Goal: Task Accomplishment & Management: Manage account settings

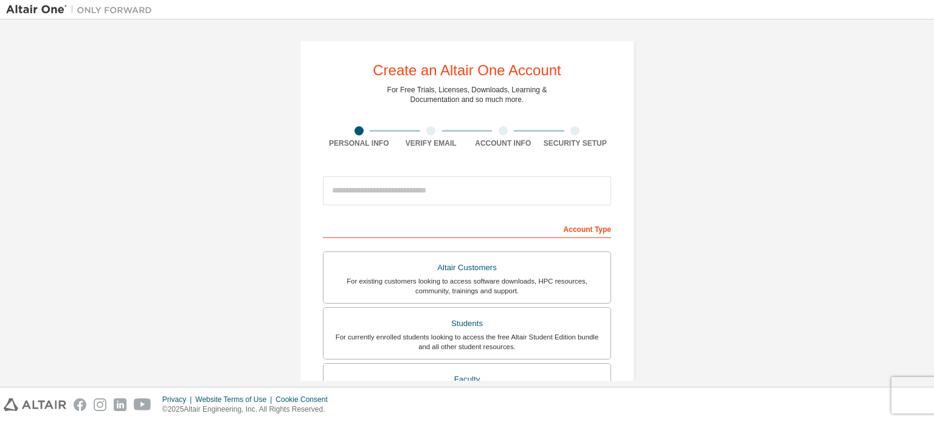
scroll to position [131, 0]
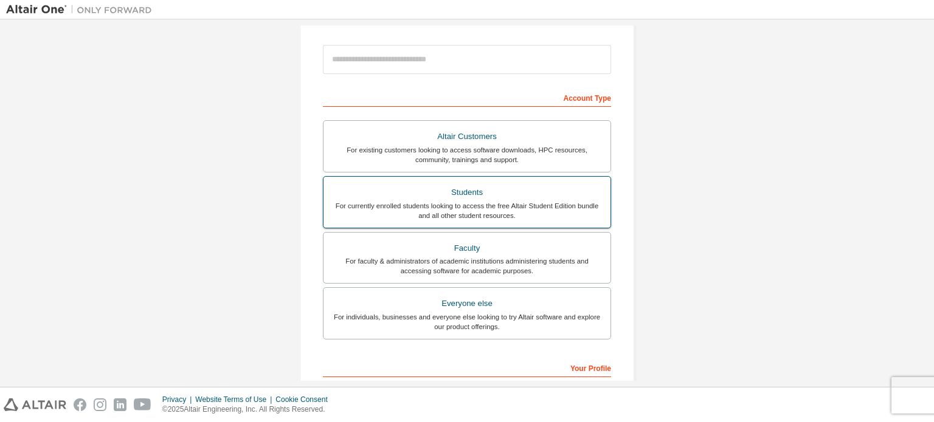
click at [423, 207] on div "For currently enrolled students looking to access the free Altair Student Editi…" at bounding box center [467, 210] width 272 height 19
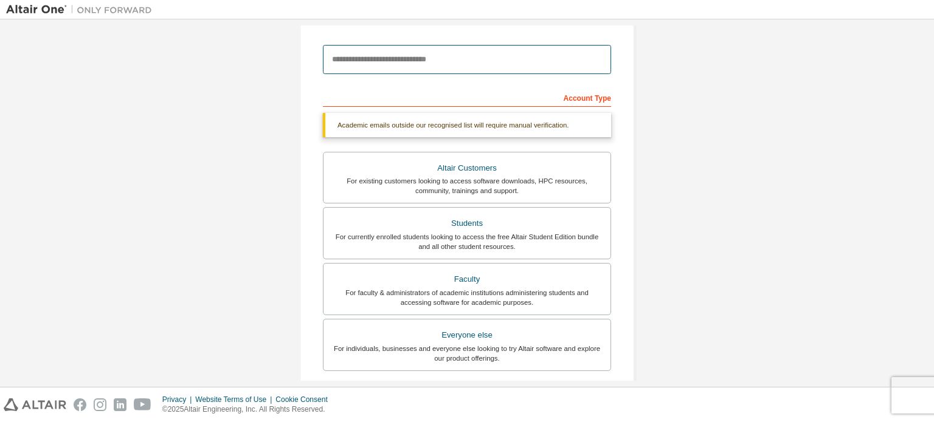
click at [398, 69] on input "email" at bounding box center [467, 59] width 288 height 29
type input "**********"
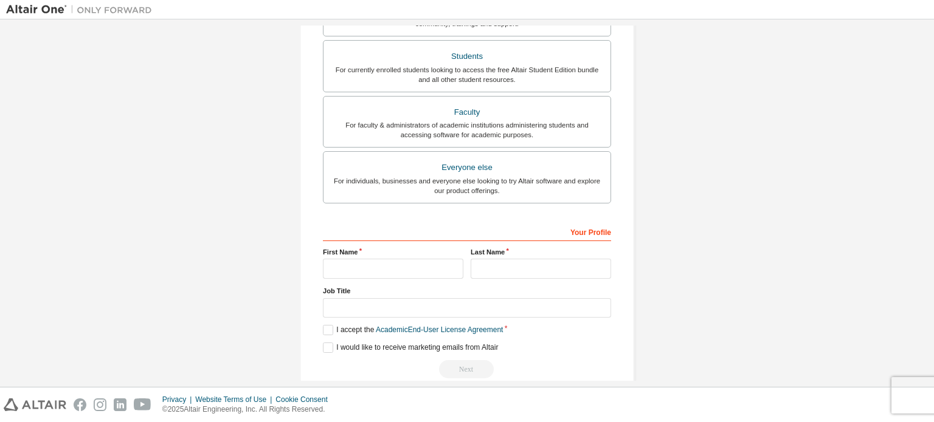
scroll to position [270, 0]
click at [398, 262] on input "text" at bounding box center [393, 267] width 140 height 20
type input "*******"
click at [494, 264] on input "text" at bounding box center [540, 267] width 140 height 20
type input "*****"
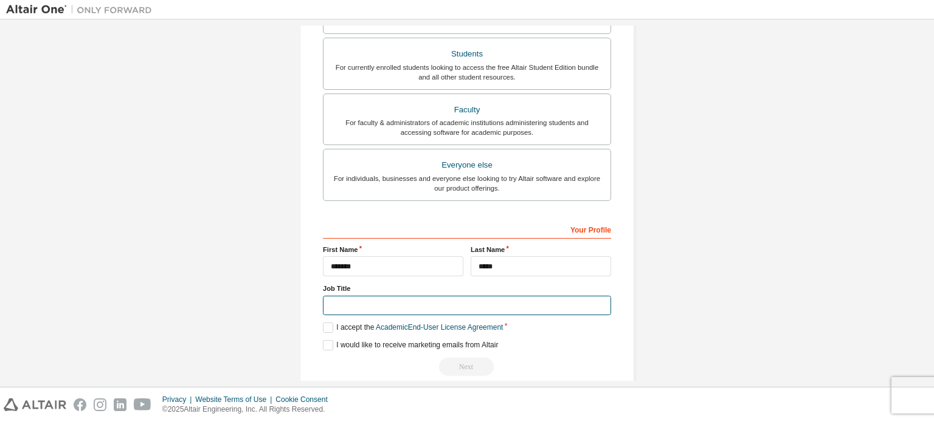
click at [379, 308] on input "text" at bounding box center [467, 306] width 288 height 20
click at [328, 323] on label "I accept the Academic End-User License Agreement" at bounding box center [413, 328] width 180 height 10
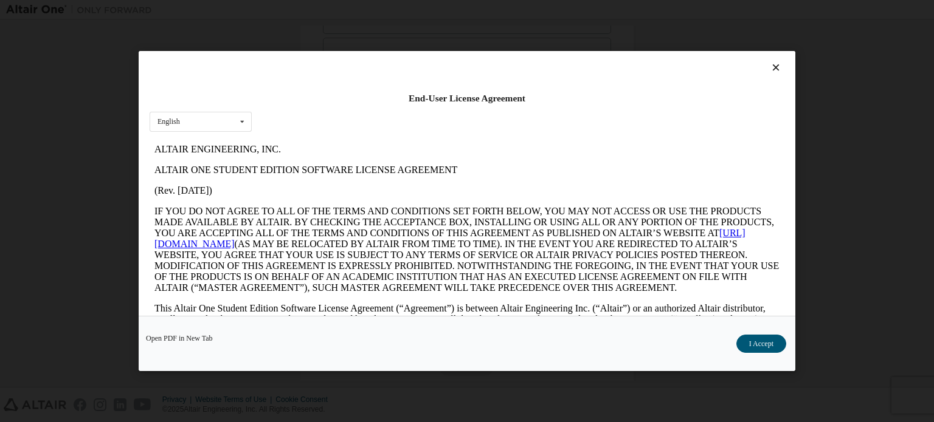
scroll to position [0, 0]
drag, startPoint x: 773, startPoint y: 56, endPoint x: 768, endPoint y: 70, distance: 15.0
click at [768, 70] on div "End-User License Agreement English English" at bounding box center [467, 183] width 657 height 265
click at [770, 70] on icon at bounding box center [776, 67] width 13 height 11
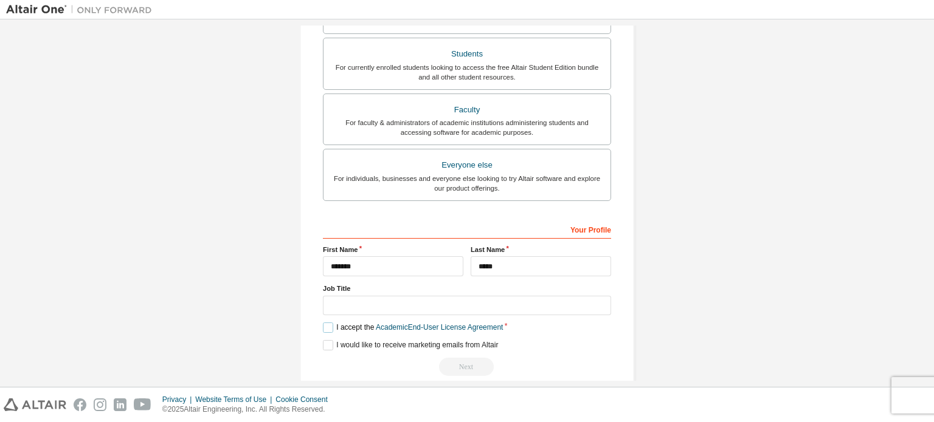
click at [324, 326] on label "I accept the Academic End-User License Agreement" at bounding box center [413, 328] width 180 height 10
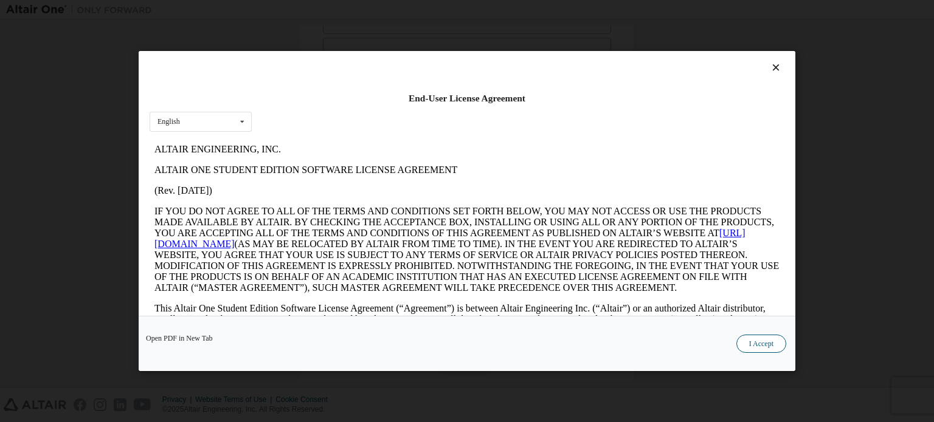
click at [759, 343] on button "I Accept" at bounding box center [761, 344] width 50 height 18
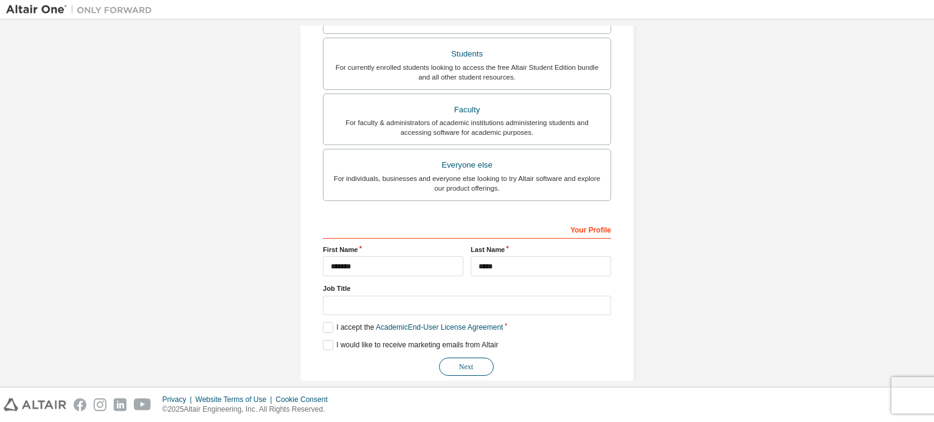
click at [469, 362] on button "Next" at bounding box center [466, 367] width 55 height 18
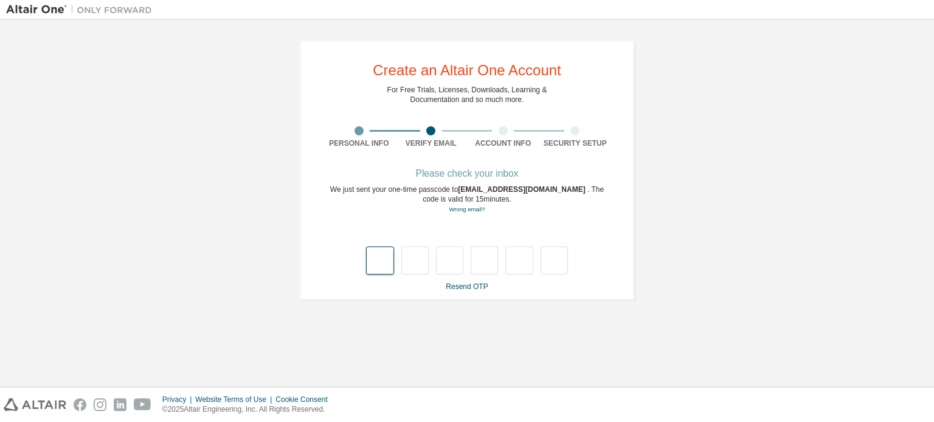
type input "*"
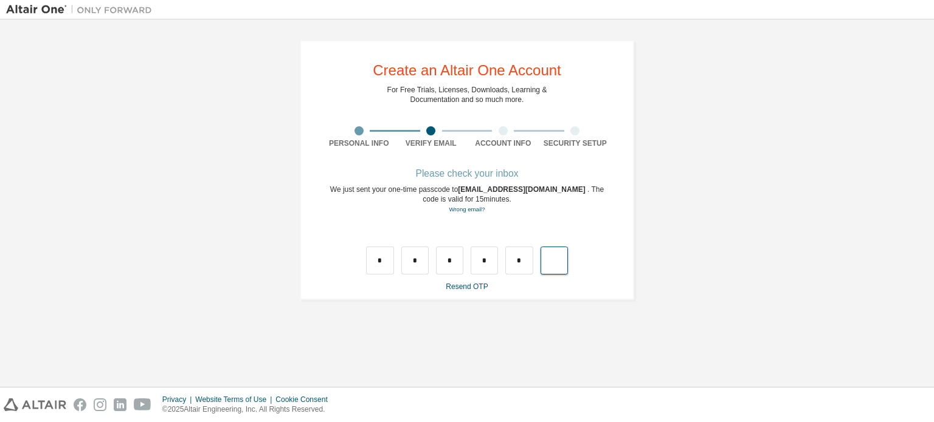
type input "*"
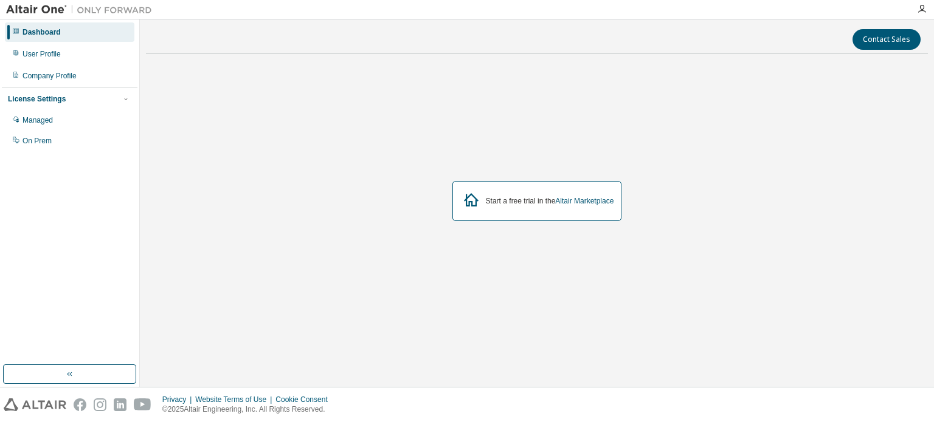
click at [119, 102] on div "License Settings" at bounding box center [69, 99] width 123 height 11
click at [120, 103] on div at bounding box center [125, 99] width 11 height 11
click at [106, 116] on div "Managed" at bounding box center [69, 120] width 129 height 19
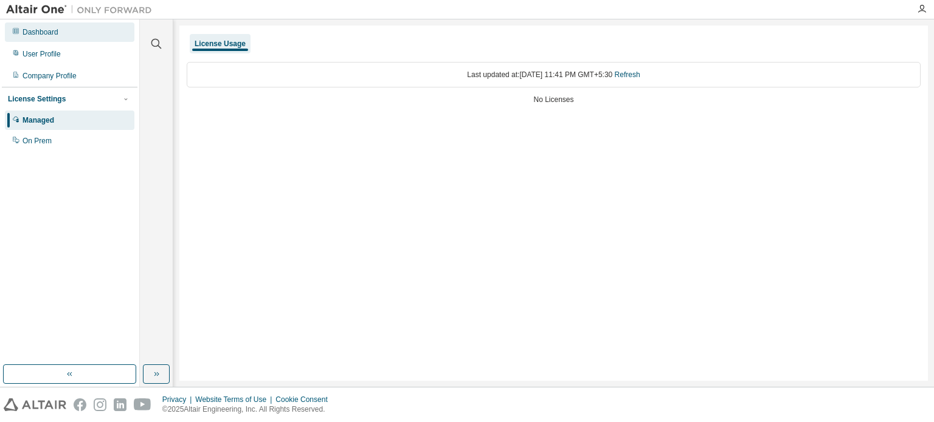
click at [69, 38] on div "Dashboard" at bounding box center [69, 31] width 129 height 19
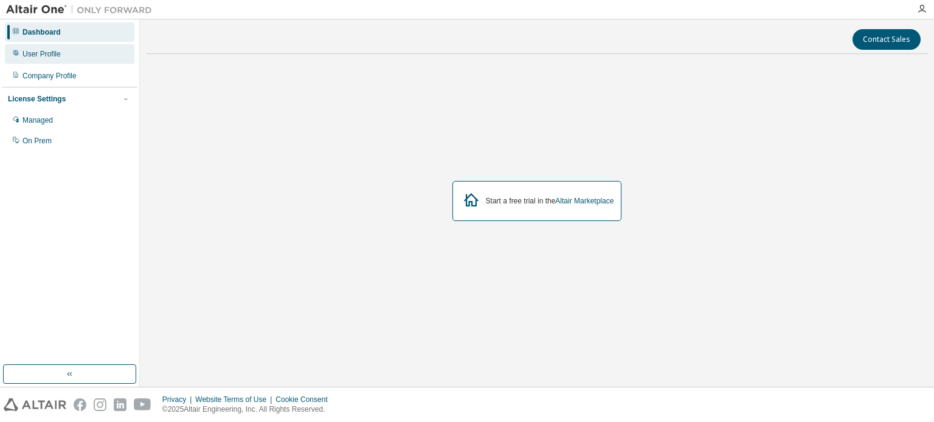
click at [71, 58] on div "User Profile" at bounding box center [69, 53] width 129 height 19
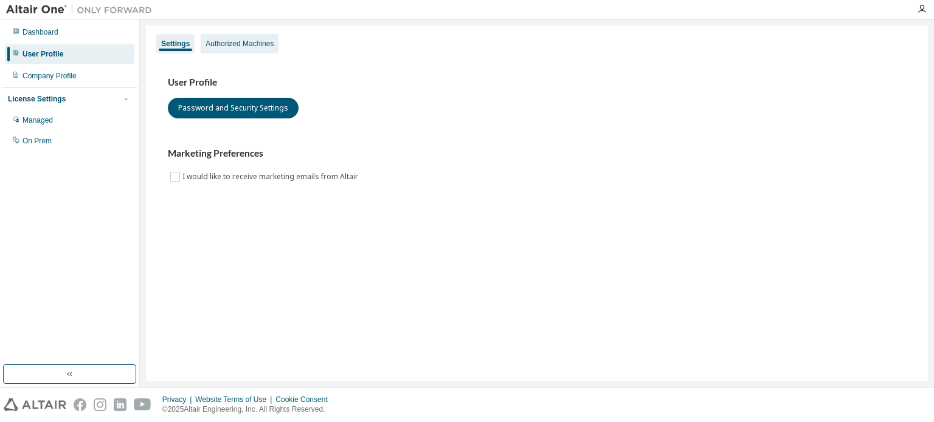
click at [252, 40] on div "Authorized Machines" at bounding box center [239, 44] width 68 height 10
